Goal: Obtain resource: Download file/media

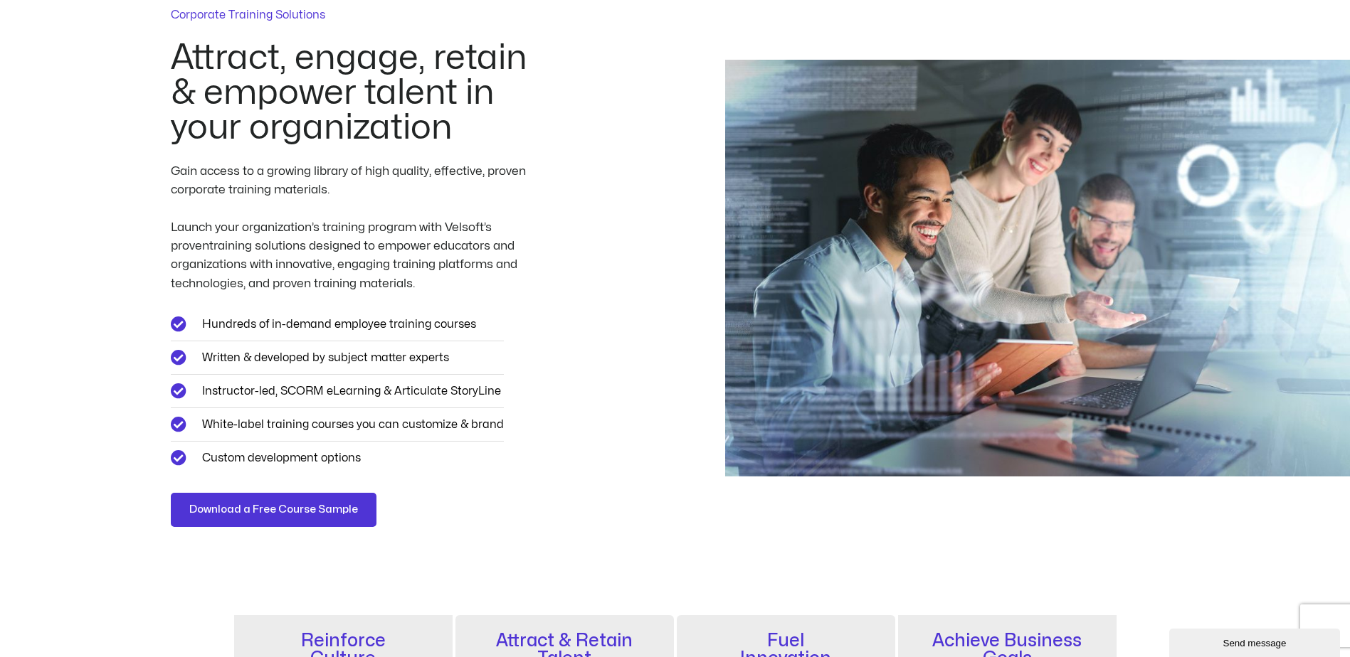
scroll to position [142, 0]
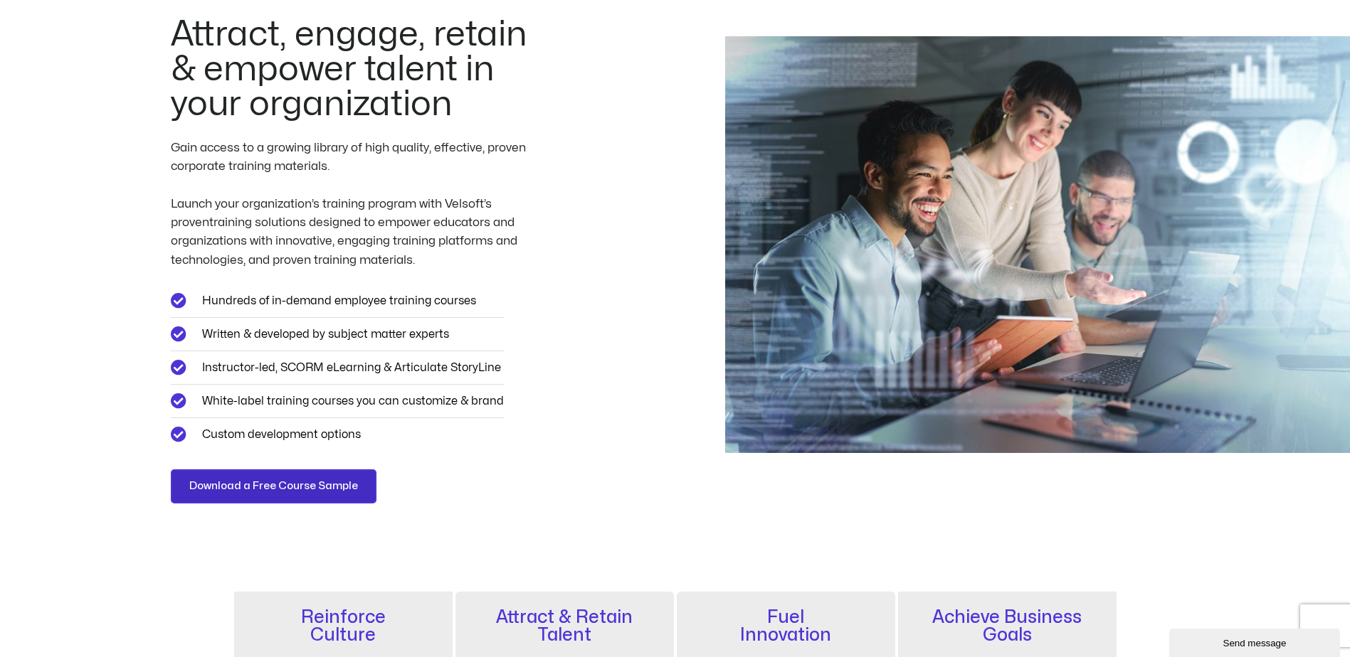
click at [259, 491] on span "Download a Free Course Sample" at bounding box center [273, 486] width 169 height 17
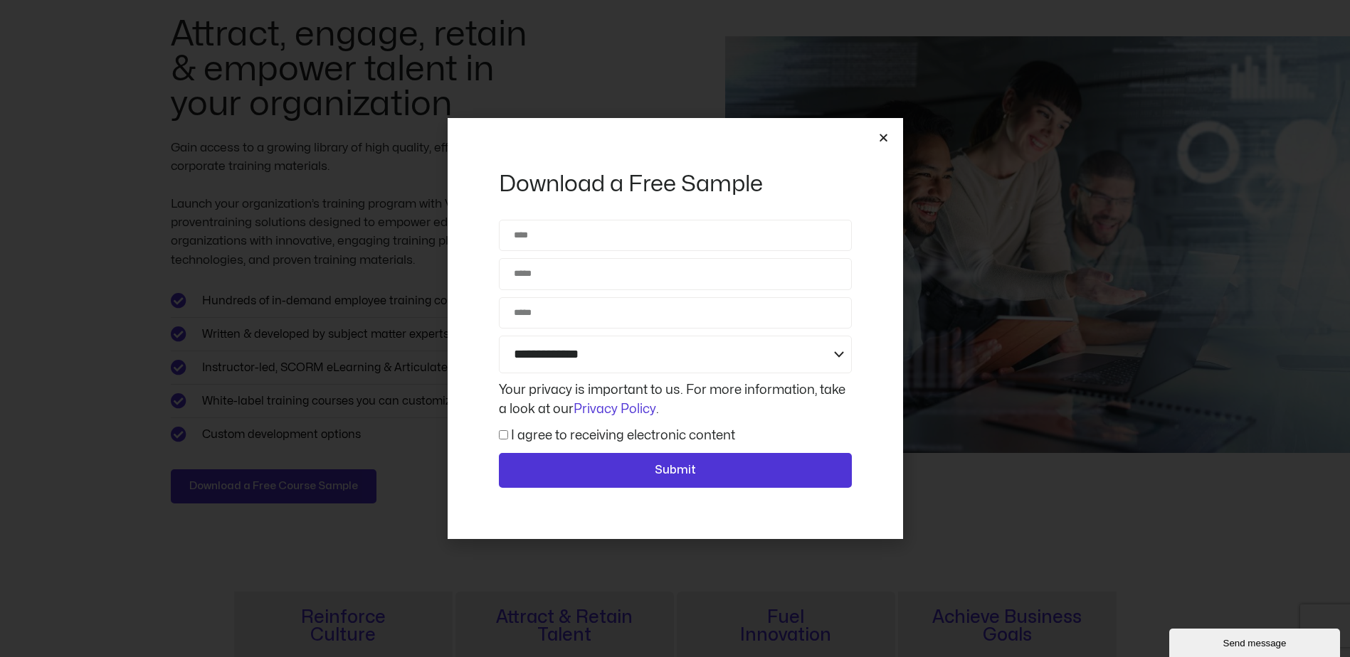
click at [878, 135] on icon "Close" at bounding box center [883, 137] width 11 height 11
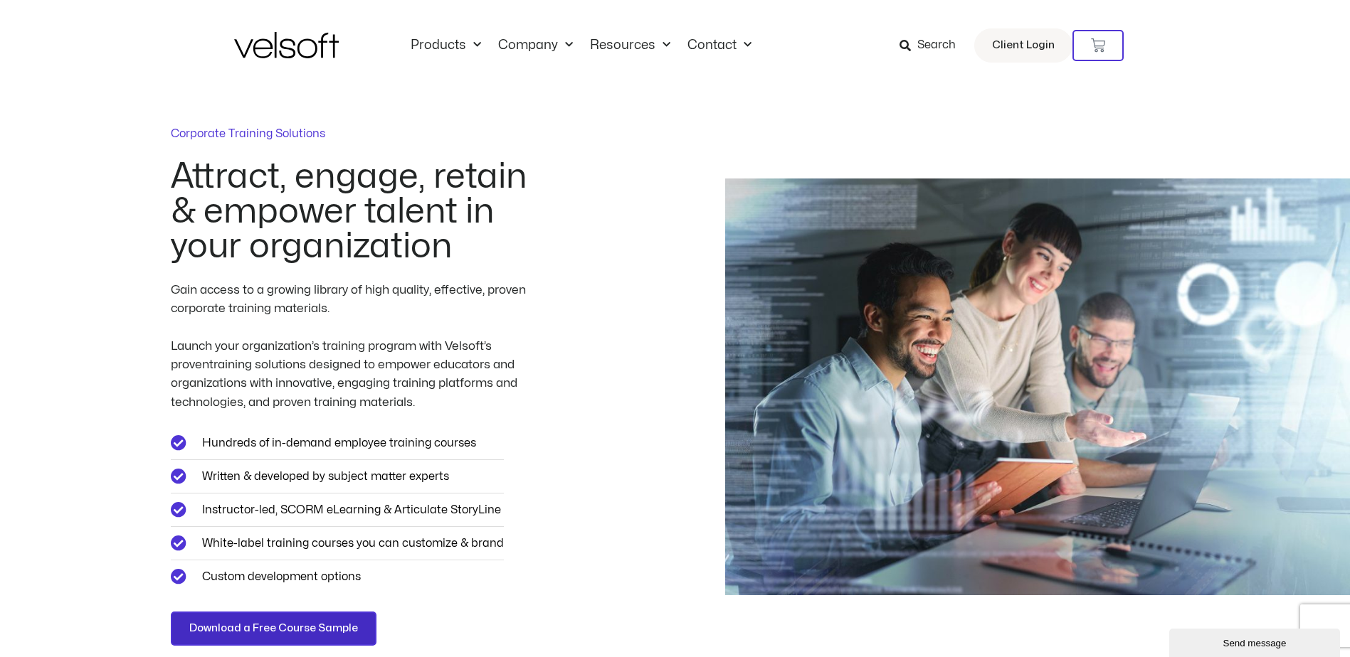
scroll to position [71, 0]
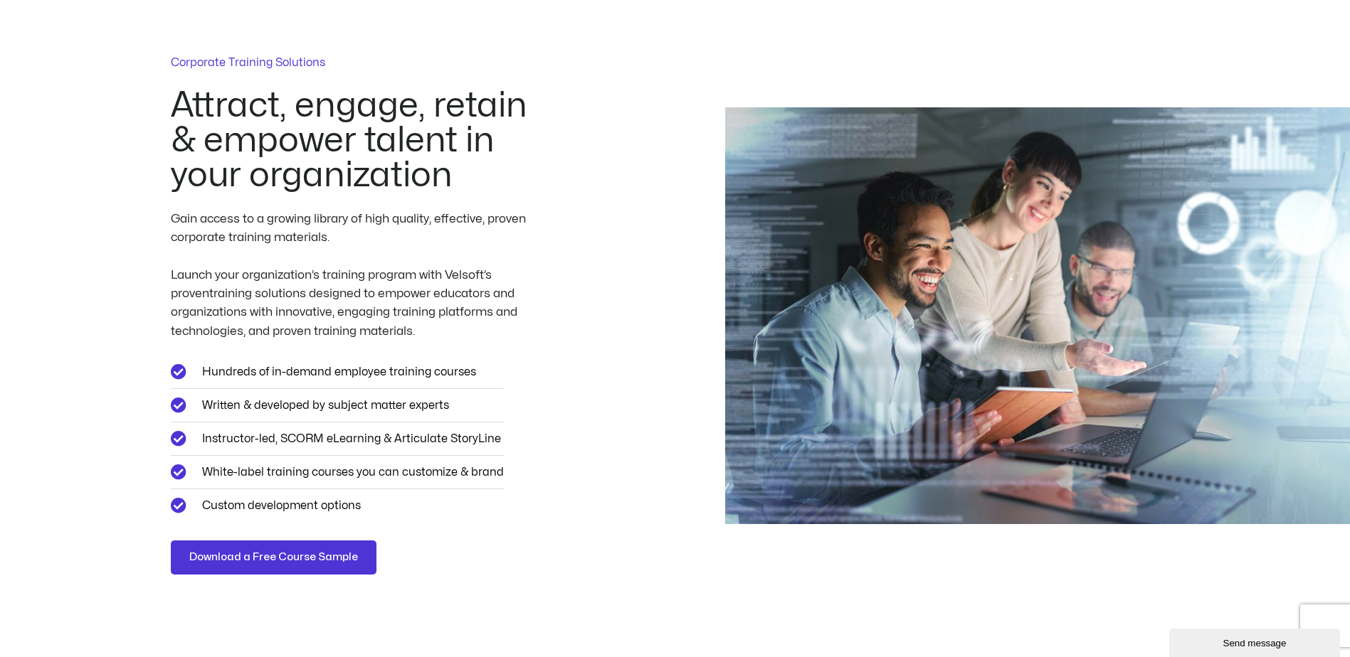
click at [299, 378] on span "Hundreds of in-demand employee training courses" at bounding box center [336, 372] width 277 height 19
drag, startPoint x: 299, startPoint y: 378, endPoint x: 259, endPoint y: 381, distance: 39.9
click at [259, 381] on span "Hundreds of in-demand employee training courses" at bounding box center [336, 372] width 277 height 19
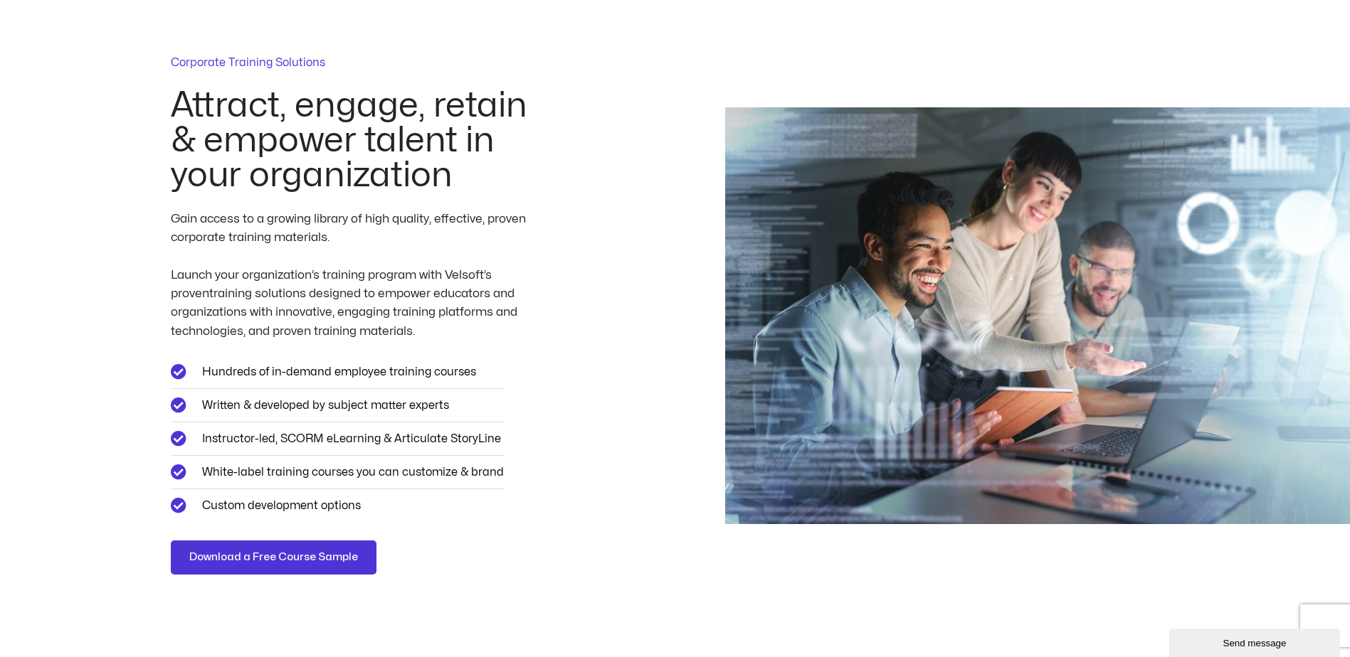
scroll to position [0, 0]
